Goal: Information Seeking & Learning: Learn about a topic

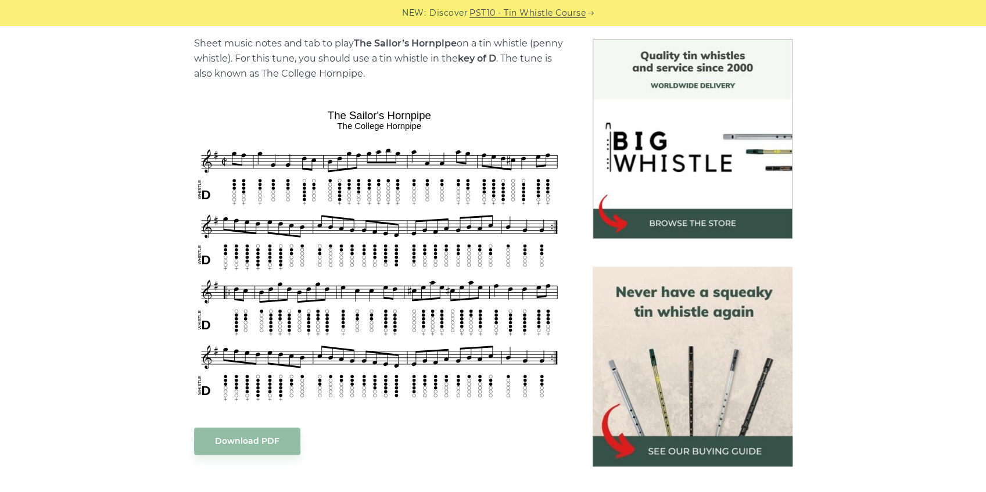
scroll to position [310, 0]
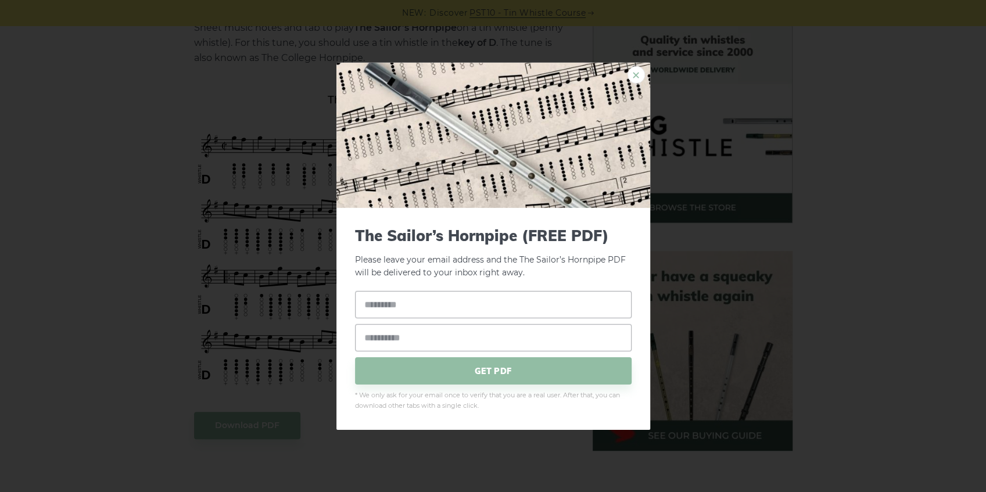
drag, startPoint x: 255, startPoint y: 231, endPoint x: 637, endPoint y: 78, distance: 411.6
click at [637, 78] on link "×" at bounding box center [636, 74] width 17 height 17
drag, startPoint x: 207, startPoint y: 372, endPoint x: 639, endPoint y: 72, distance: 525.8
click at [639, 72] on link "×" at bounding box center [636, 74] width 17 height 17
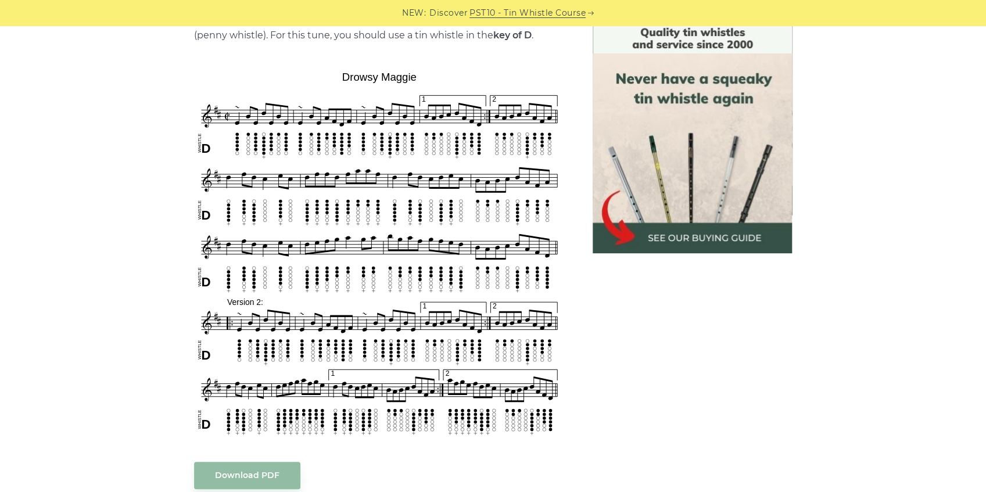
scroll to position [349, 0]
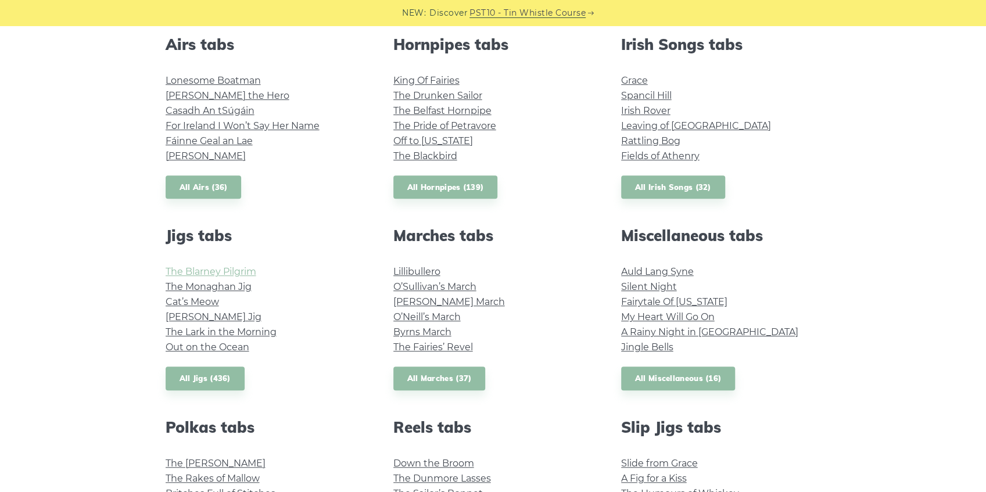
click at [205, 272] on link "The Blarney Pilgrim" at bounding box center [211, 271] width 91 height 11
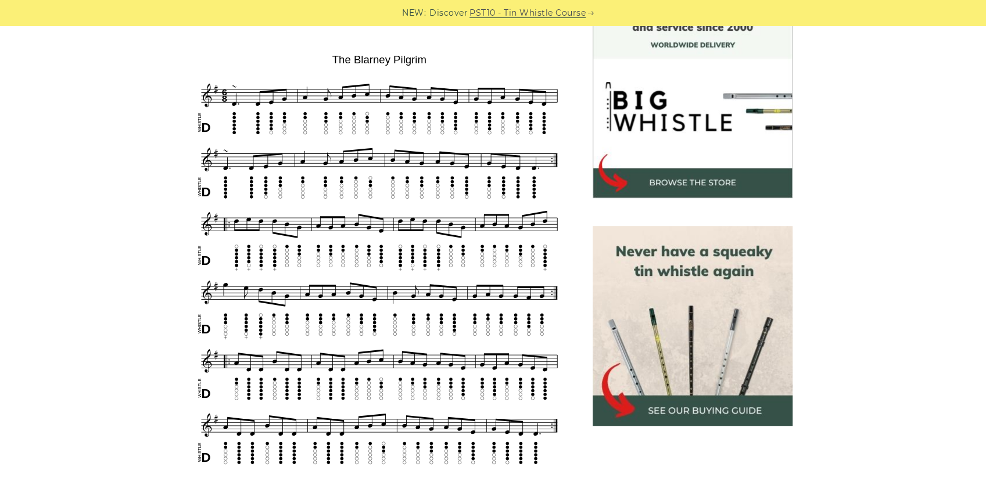
scroll to position [349, 0]
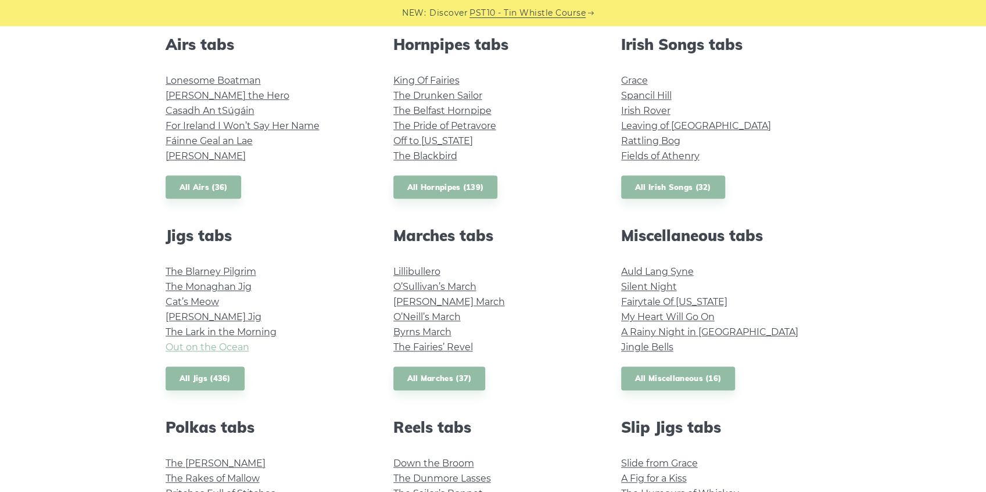
click at [203, 346] on link "Out on the Ocean" at bounding box center [208, 347] width 84 height 11
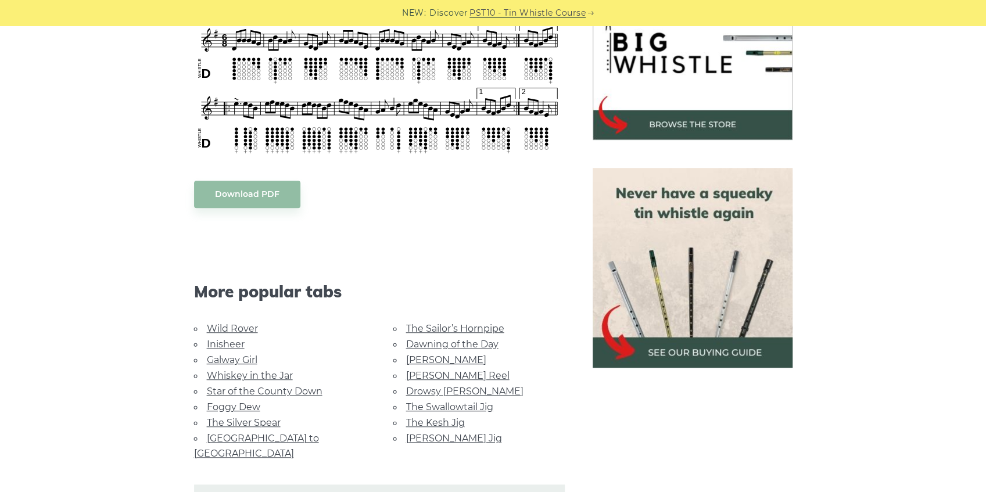
scroll to position [426, 0]
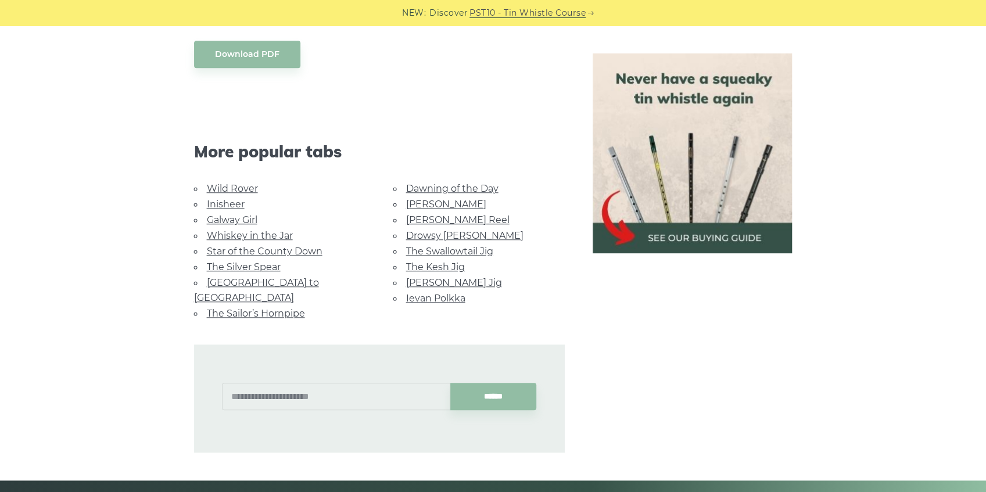
scroll to position [659, 0]
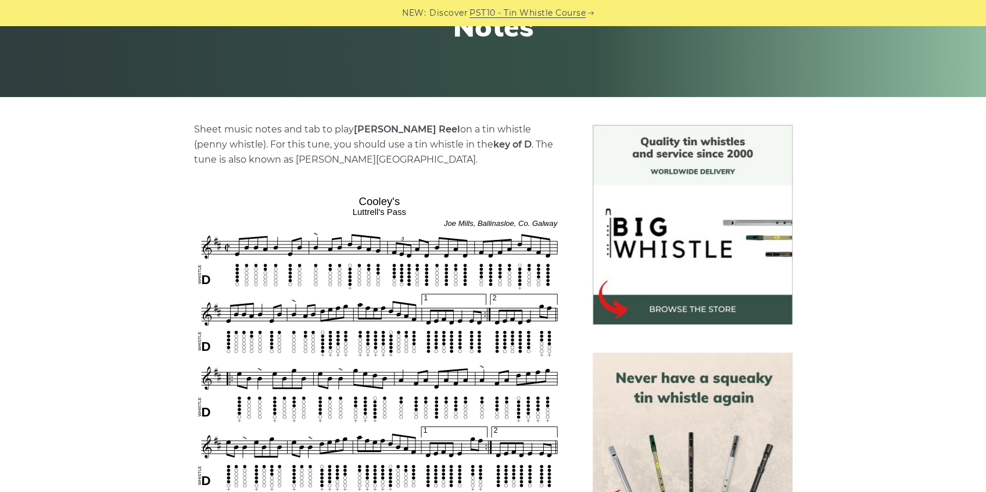
scroll to position [233, 0]
